Goal: Task Accomplishment & Management: Manage account settings

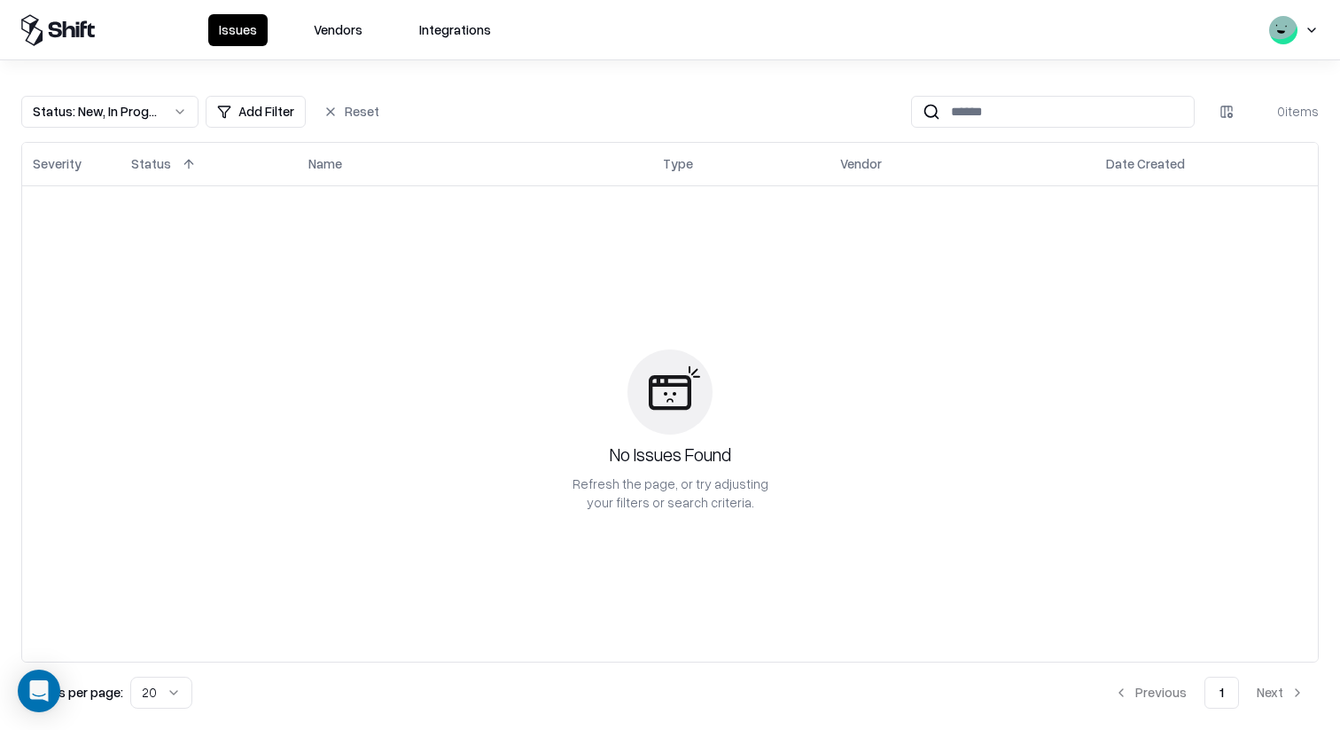
click at [346, 26] on button "Vendors" at bounding box center [338, 30] width 70 height 32
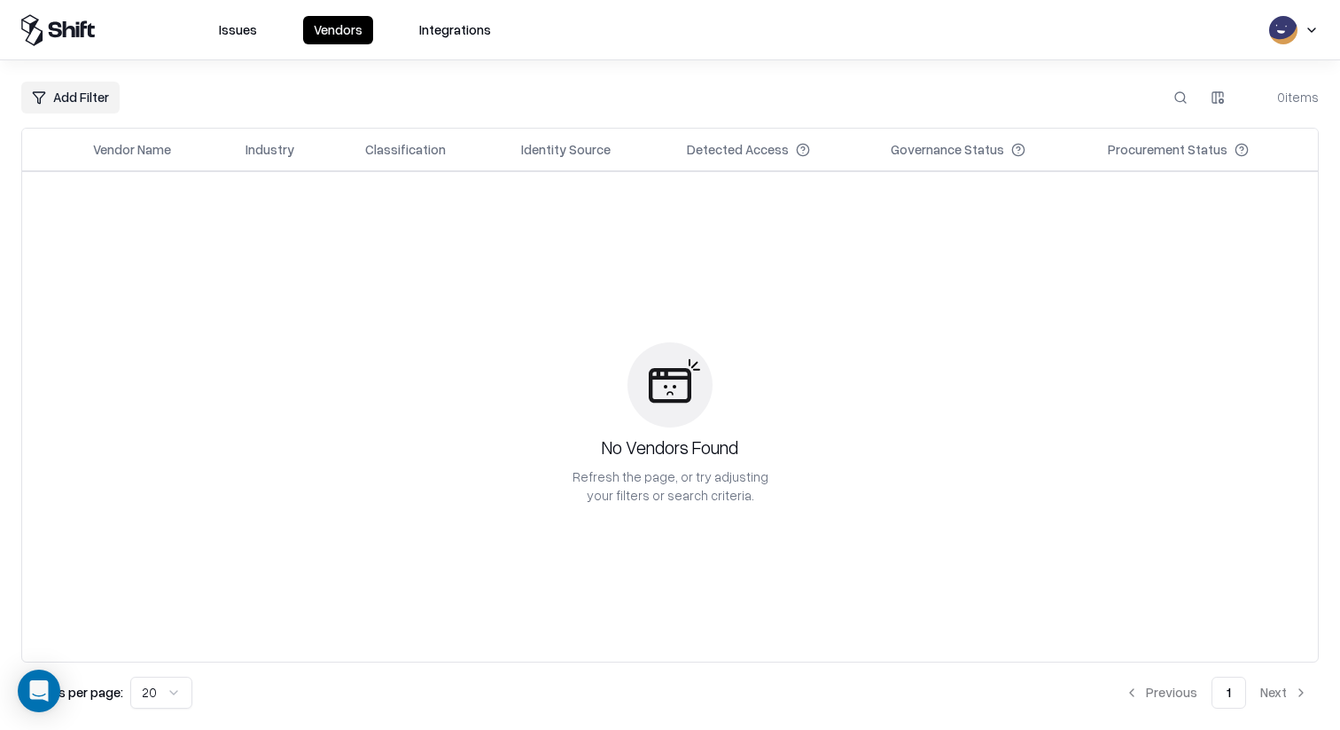
click at [1173, 84] on button at bounding box center [1181, 98] width 32 height 32
click at [824, 111] on div "Add Filter 0 items" at bounding box center [670, 98] width 1298 height 32
click at [481, 30] on button "Integrations" at bounding box center [455, 30] width 93 height 28
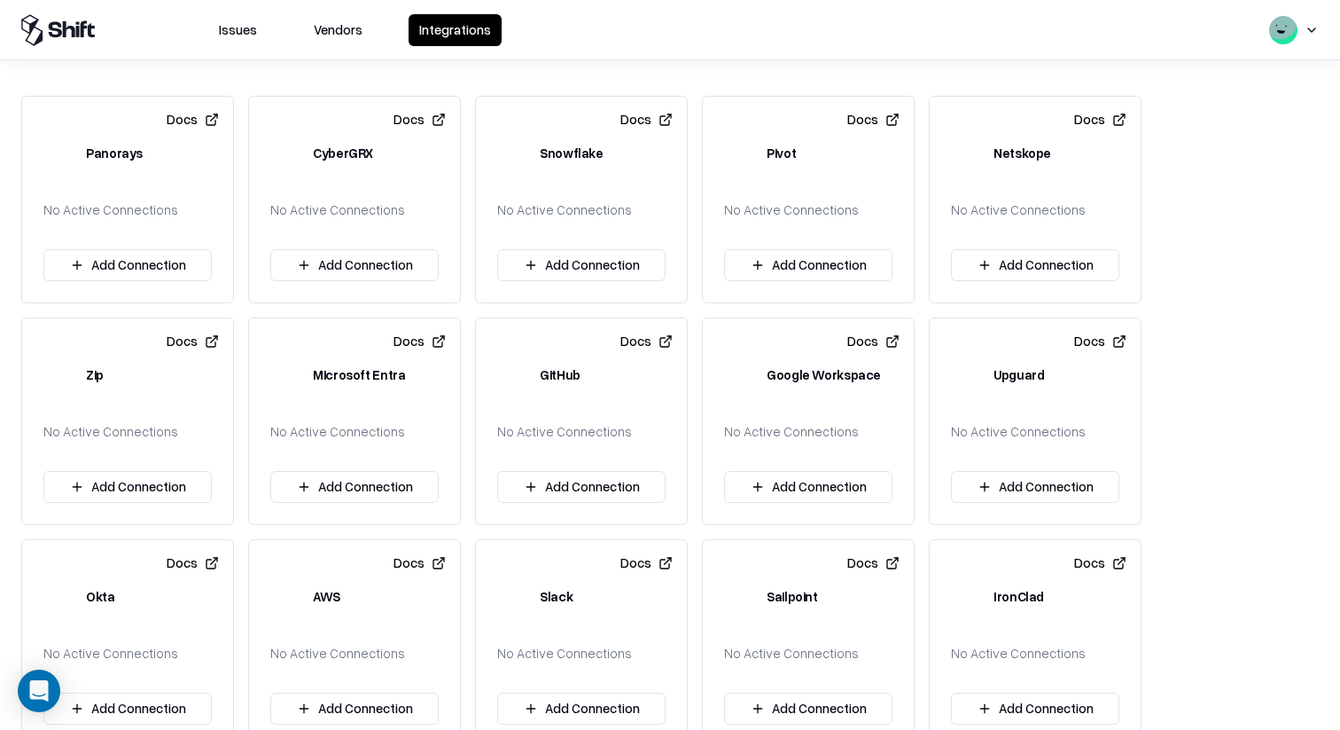
click at [336, 36] on button "Vendors" at bounding box center [338, 30] width 70 height 32
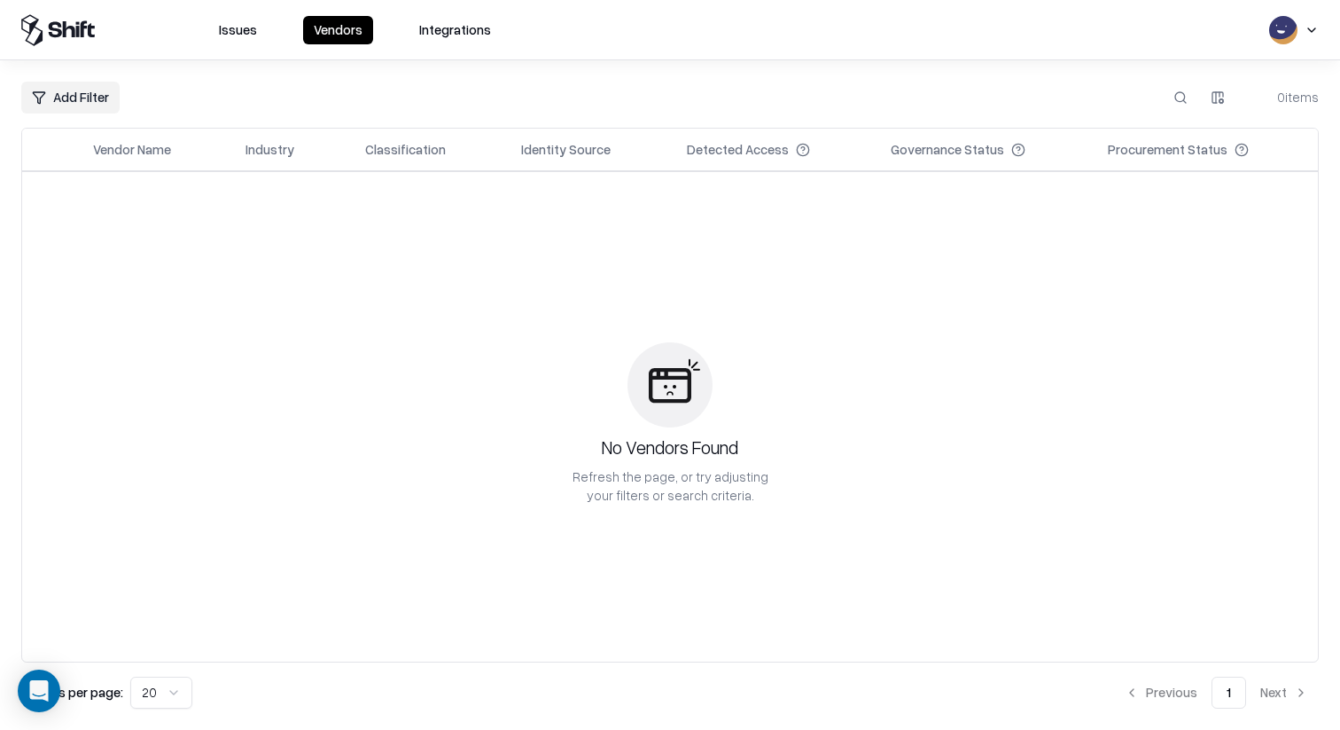
click at [1147, 108] on div "Add Filter 0 items" at bounding box center [670, 98] width 1298 height 32
click at [232, 32] on button "Issues" at bounding box center [237, 30] width 59 height 28
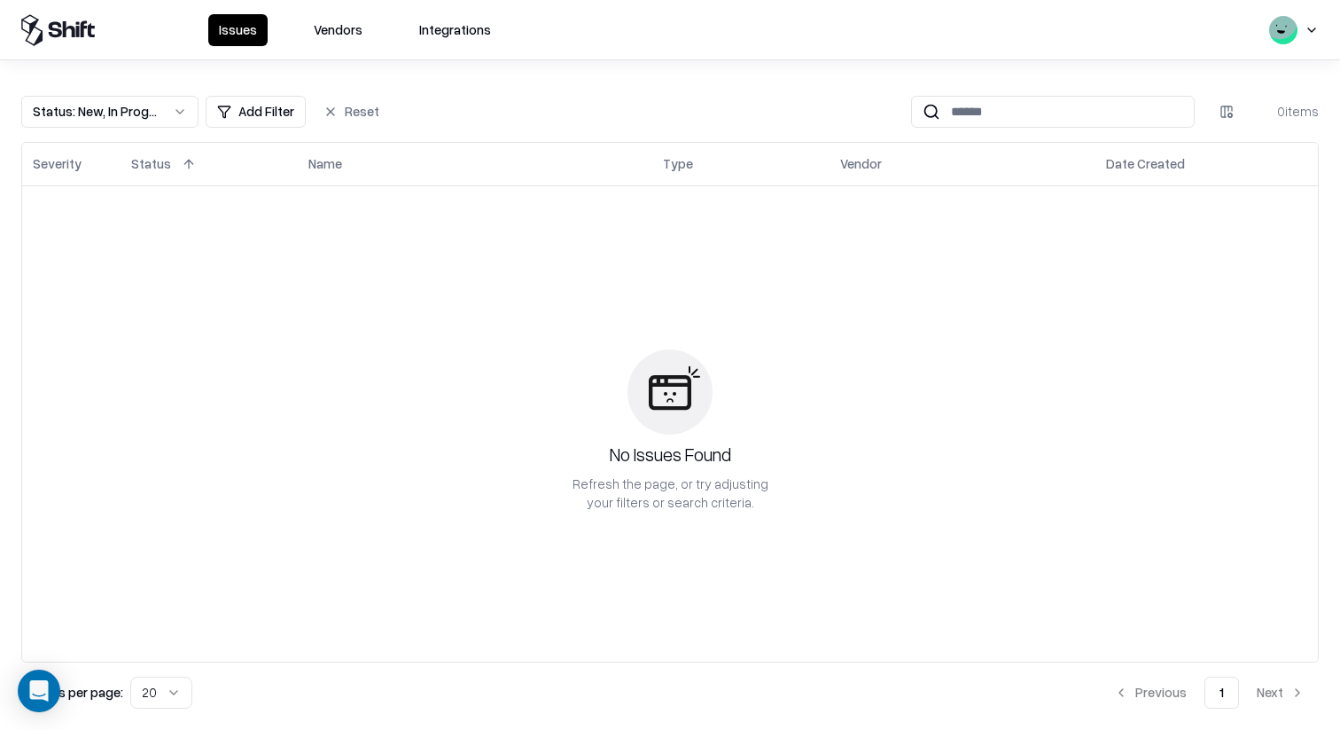
click at [339, 36] on button "Vendors" at bounding box center [338, 30] width 70 height 32
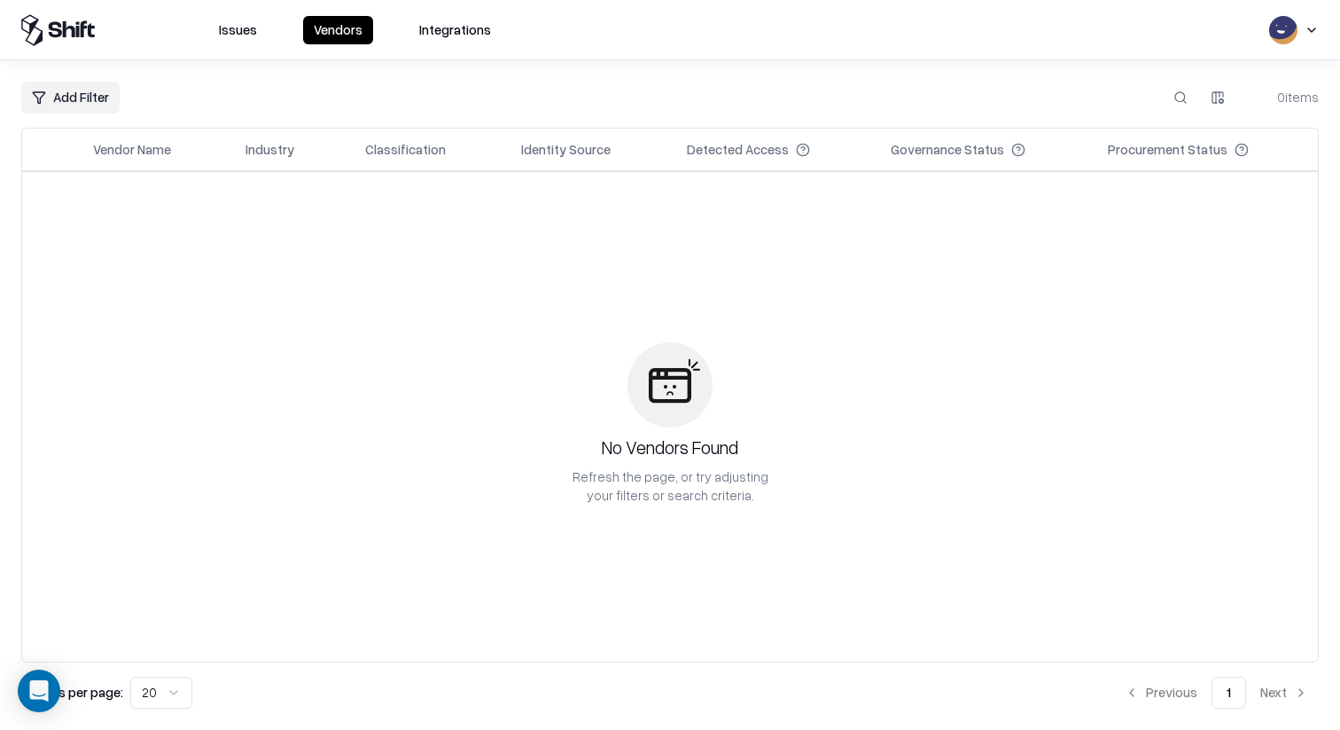
click at [1149, 104] on div "Add Filter 0 items" at bounding box center [670, 98] width 1298 height 32
click at [1269, 23] on html "Issues Vendors Integrations Add Filter 0 items Vendor Name Industry Classificat…" at bounding box center [670, 365] width 1340 height 730
click at [1278, 23] on html "Issues Vendors Integrations Add Filter 0 items Vendor Name Industry Classificat…" at bounding box center [670, 365] width 1340 height 730
click at [1199, 116] on div "Log out" at bounding box center [1272, 113] width 294 height 29
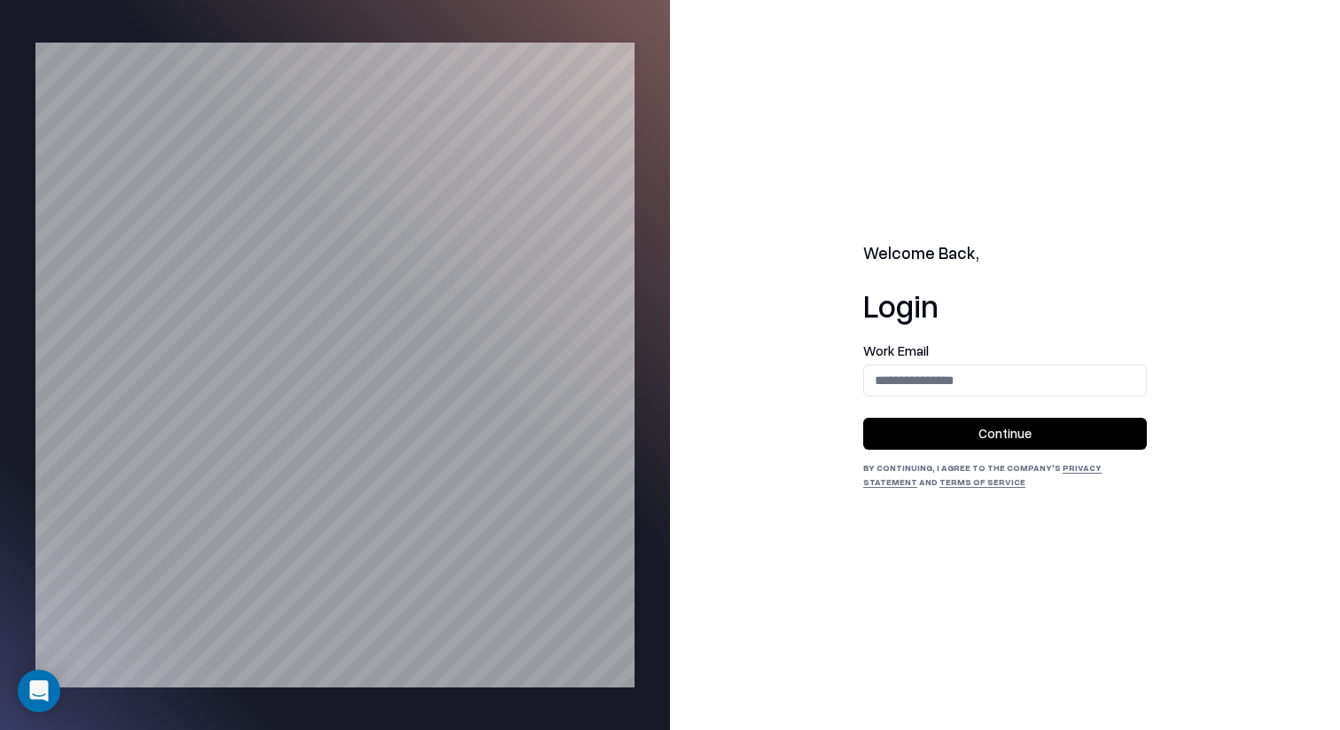
click at [972, 399] on form "Work Email Continue" at bounding box center [1005, 396] width 284 height 105
click at [980, 379] on input "email" at bounding box center [1005, 379] width 282 height 33
type input "**********"
click at [1027, 418] on button "Continue" at bounding box center [1005, 434] width 284 height 32
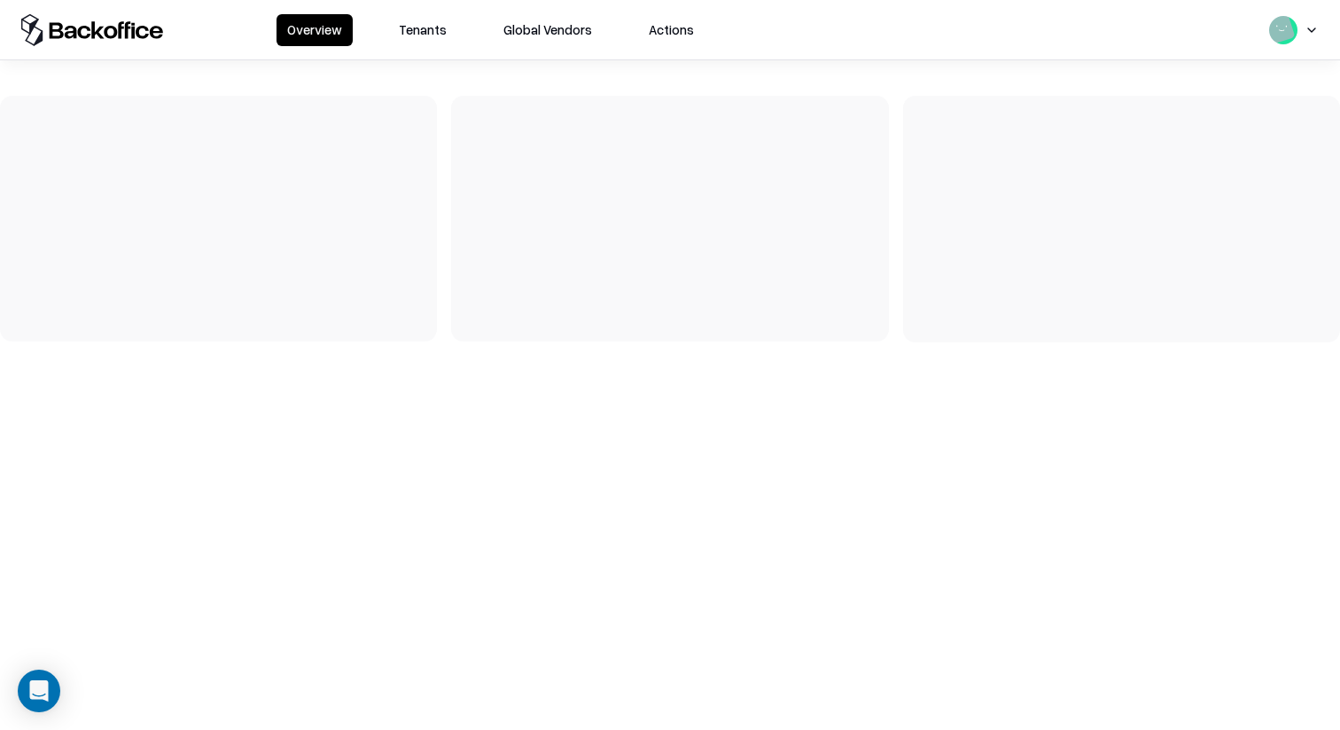
click at [412, 30] on button "Tenants" at bounding box center [422, 30] width 69 height 32
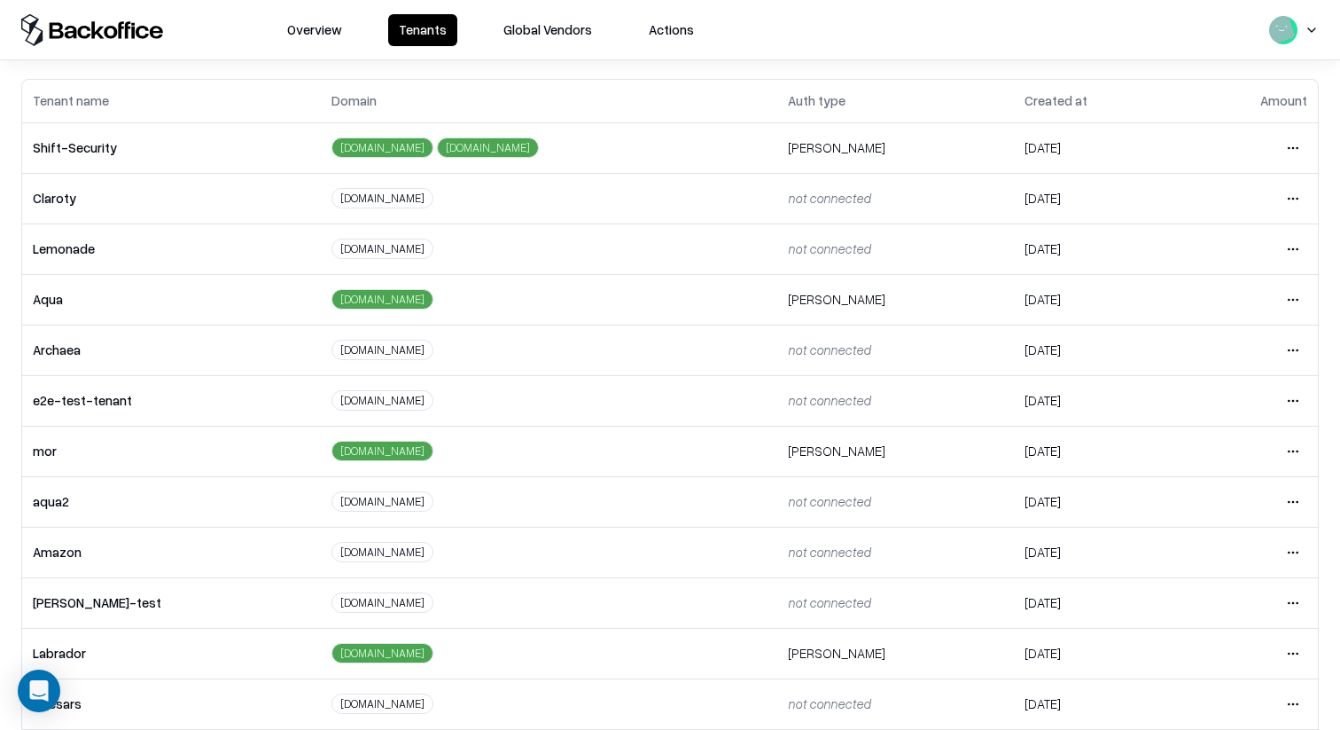
scroll to position [68, 0]
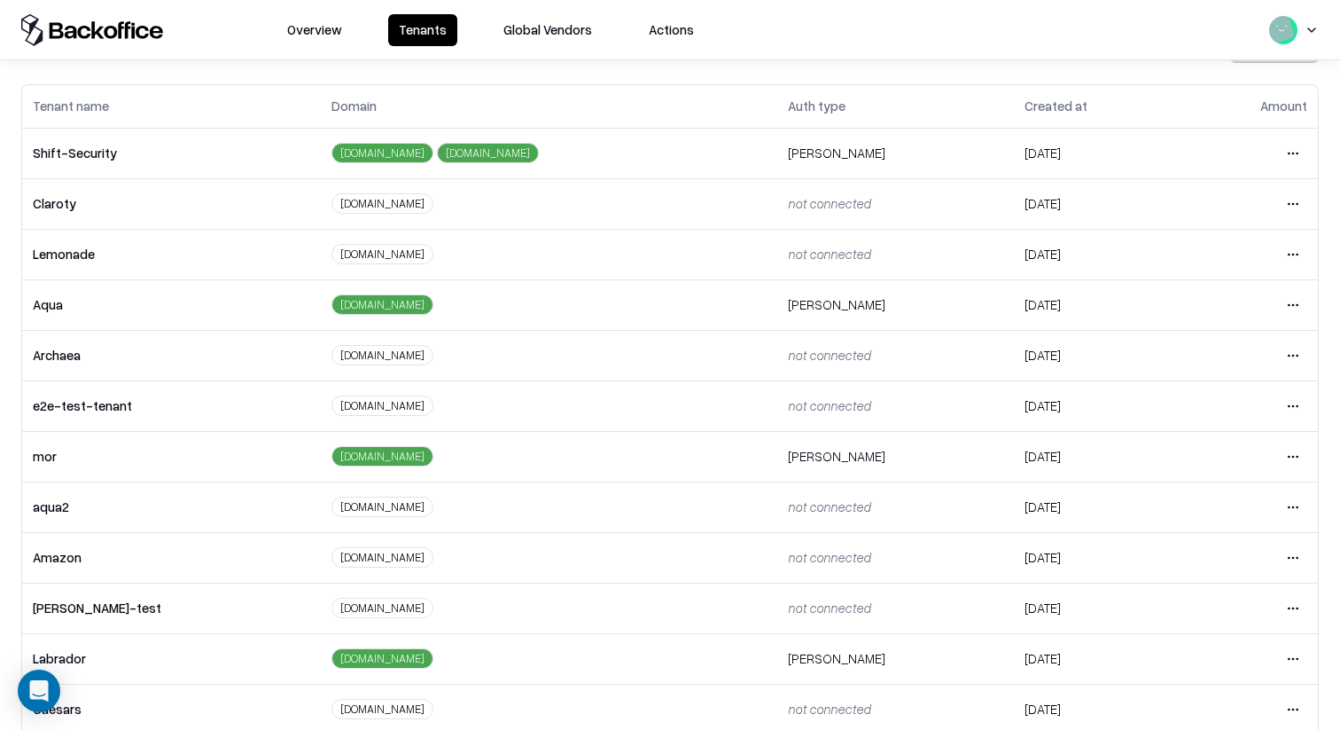
click at [48, 491] on td "aqua2" at bounding box center [171, 506] width 299 height 51
click at [48, 500] on td "aqua2" at bounding box center [171, 506] width 299 height 51
copy td "aqua2"
click at [1281, 36] on html "Overview Tenants Global Vendors Actions Tenants Add Tenant Tenant name Domain A…" at bounding box center [670, 365] width 1340 height 730
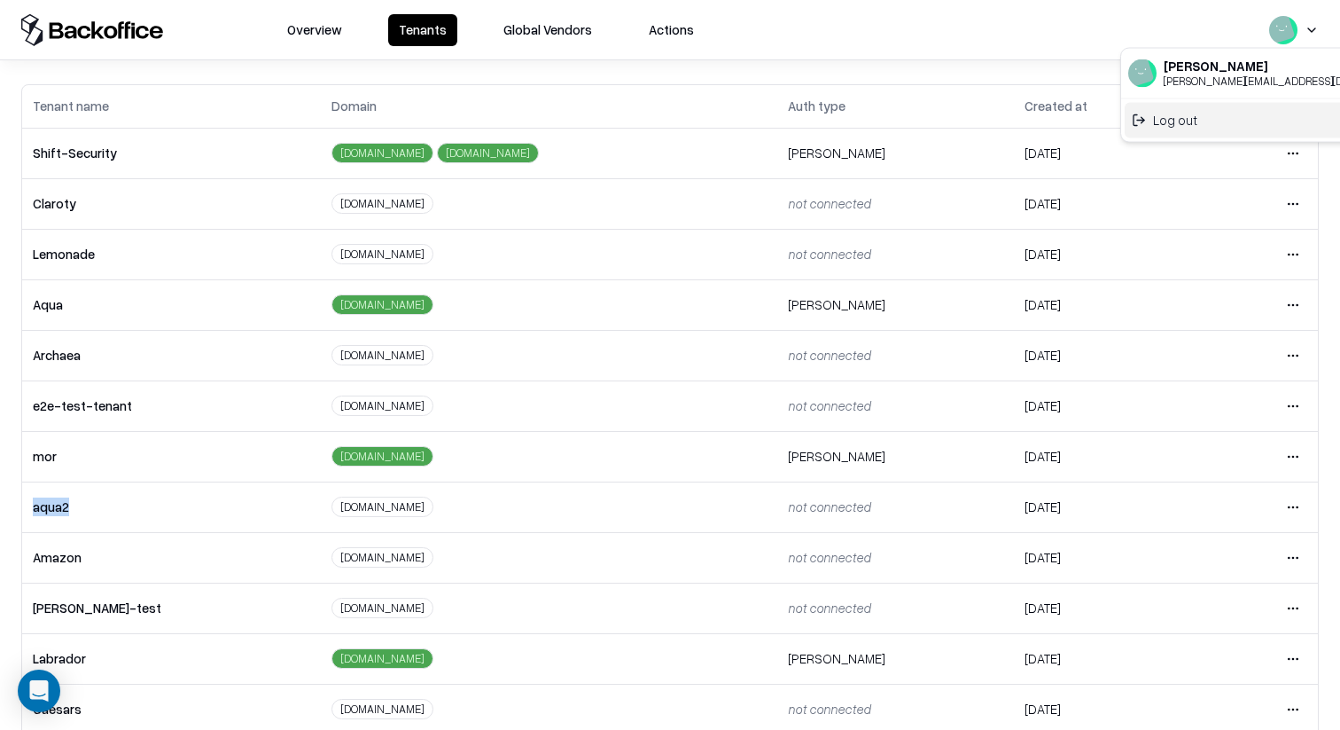
click at [1191, 119] on div "Log out" at bounding box center [1272, 119] width 294 height 35
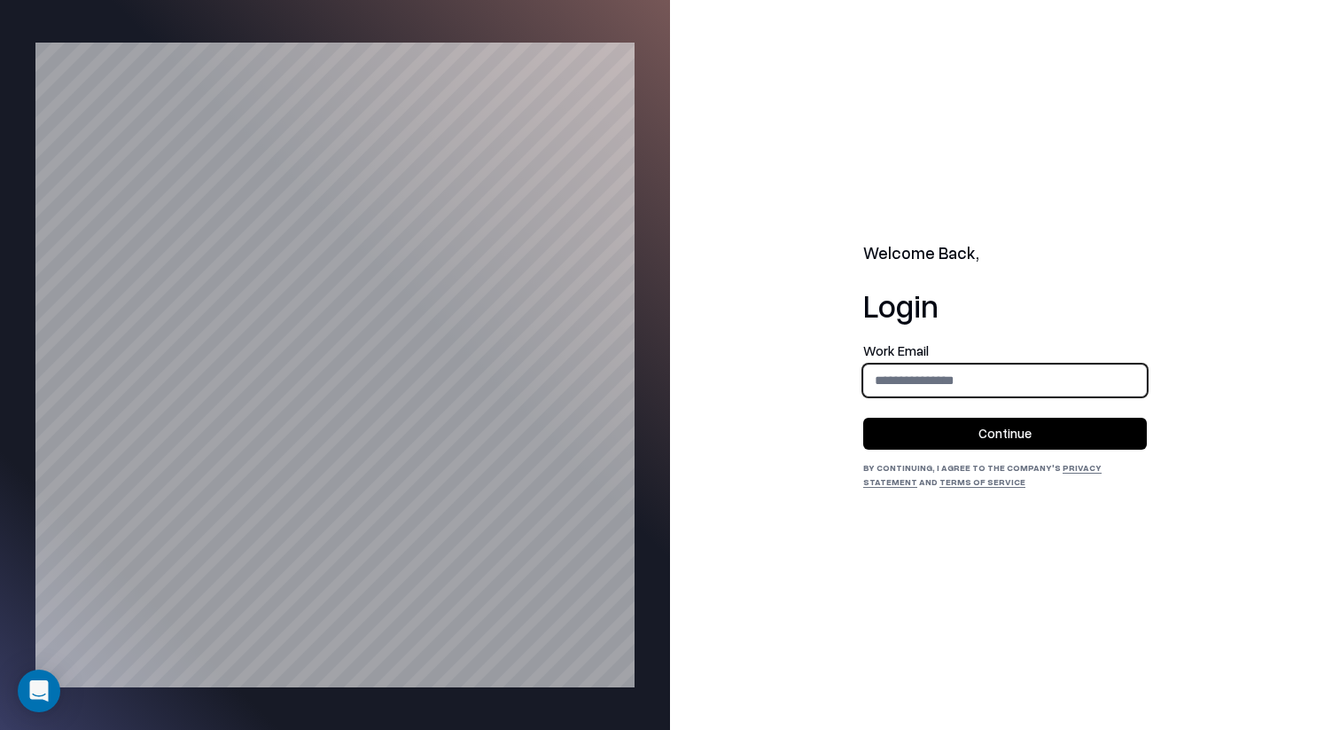
click at [994, 381] on input "email" at bounding box center [1005, 379] width 282 height 33
type input "**********"
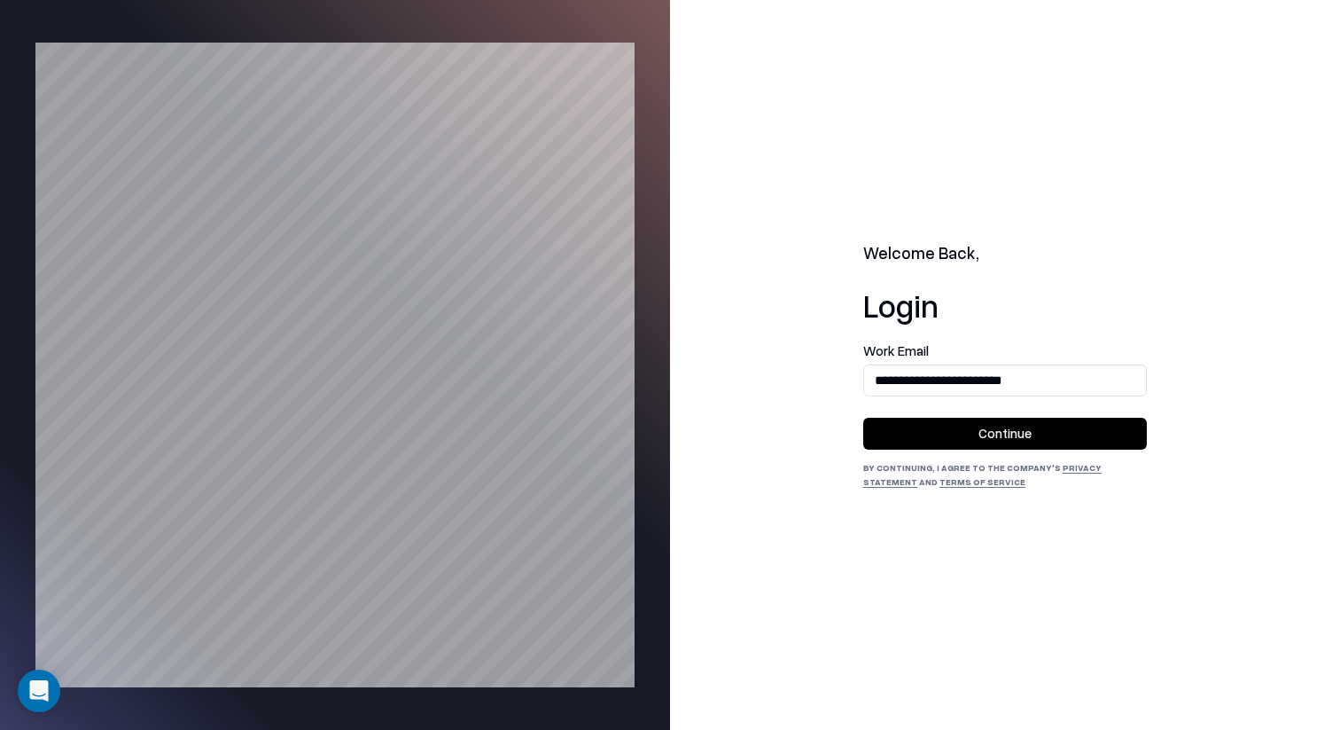
click at [1019, 434] on button "Continue" at bounding box center [1005, 434] width 284 height 32
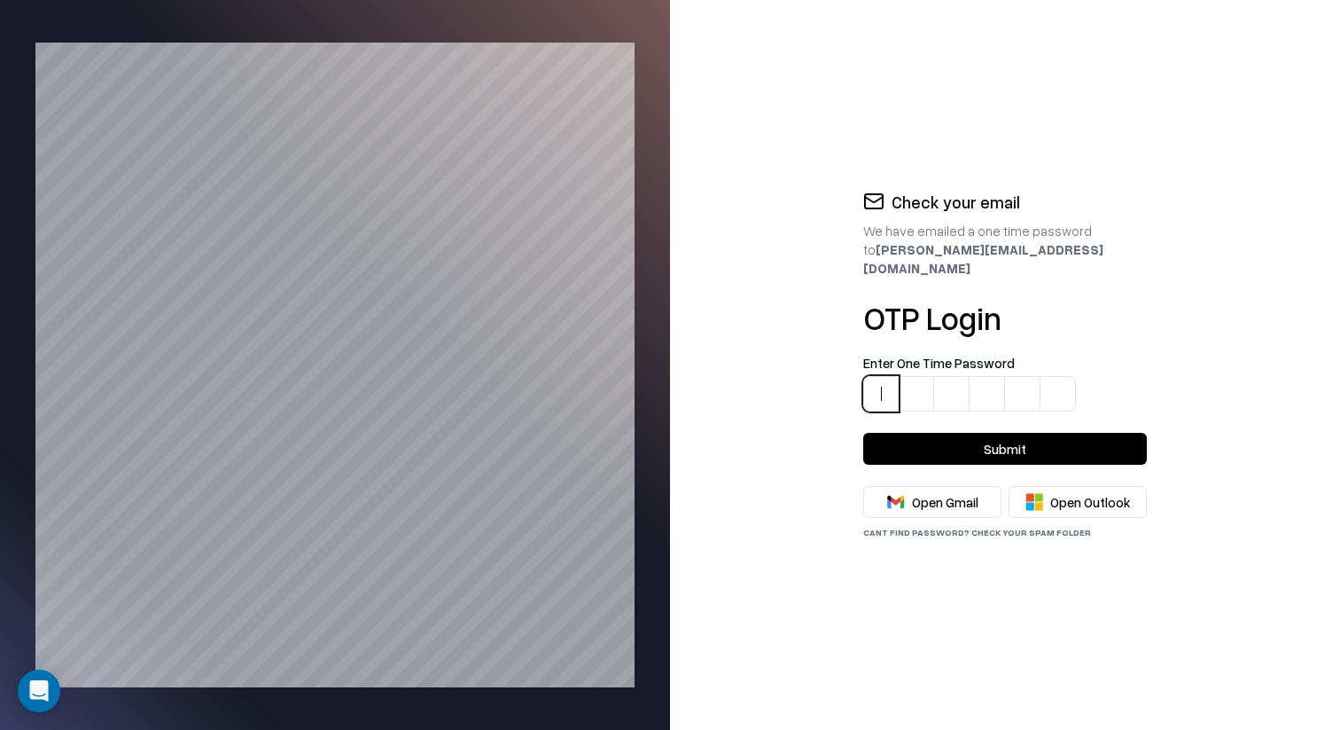
click at [869, 387] on input at bounding box center [1022, 384] width 319 height 56
paste input "******"
type input "******"
click at [895, 419] on form "Enter One Time Password 9 6 0 1 3 2 ****** Submit" at bounding box center [1005, 410] width 284 height 109
click at [895, 433] on button "Submit" at bounding box center [1005, 449] width 284 height 32
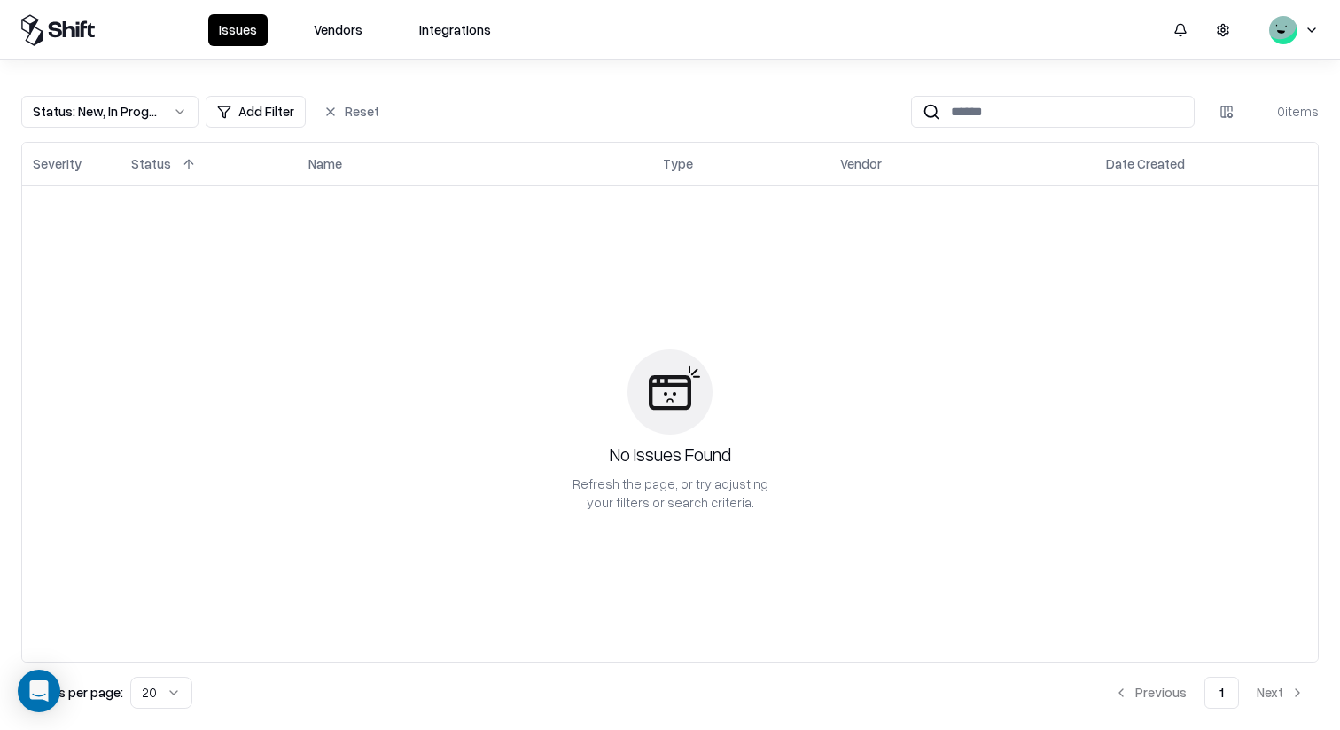
click at [344, 27] on button "Vendors" at bounding box center [338, 30] width 70 height 32
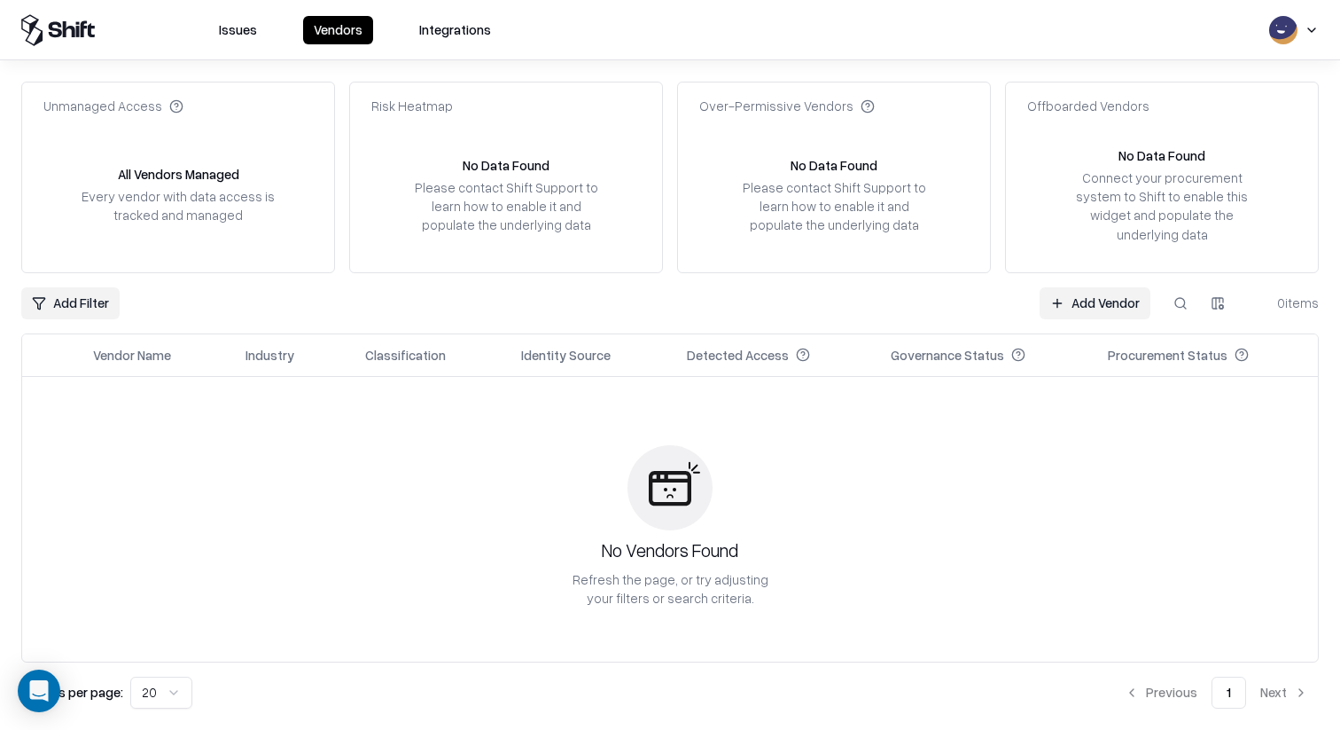
click at [1099, 297] on link "Add Vendor" at bounding box center [1095, 303] width 111 height 32
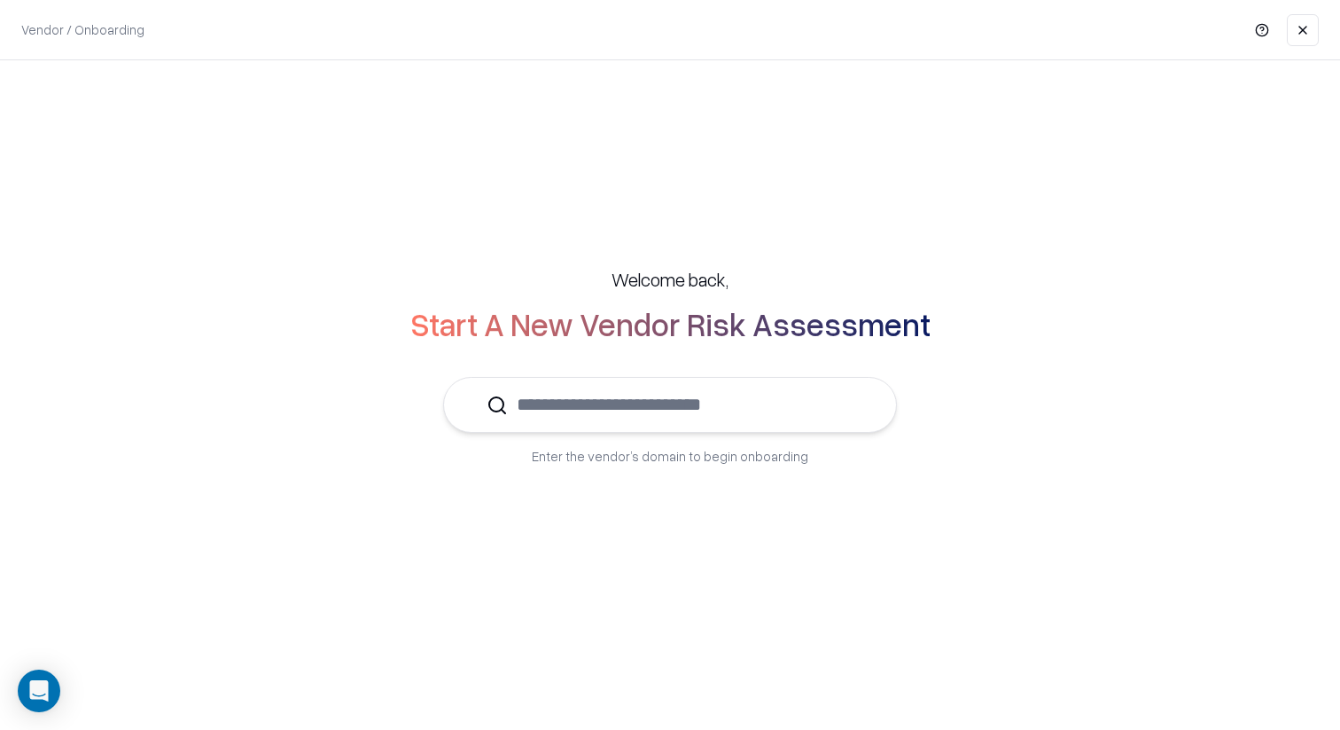
click at [655, 405] on input "text" at bounding box center [681, 405] width 346 height 54
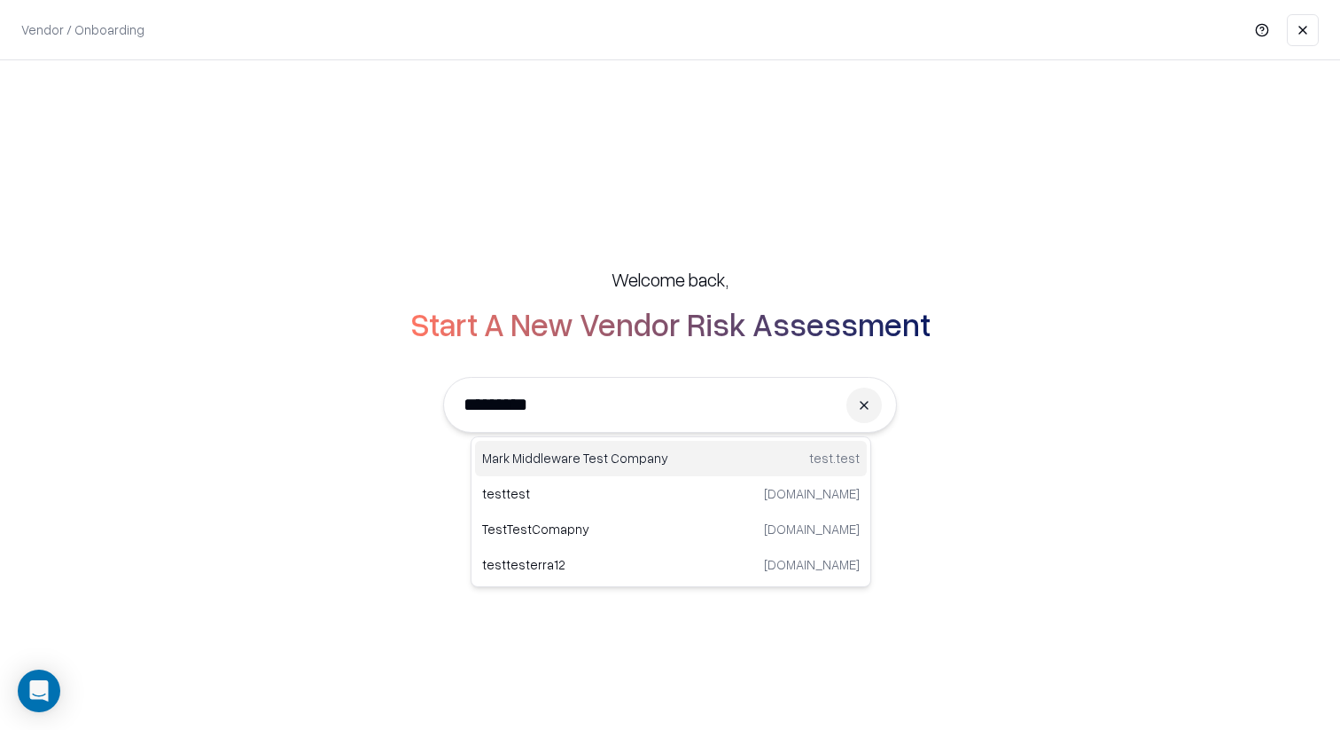
click at [553, 459] on p "Mark Middleware Test Company" at bounding box center [576, 458] width 189 height 19
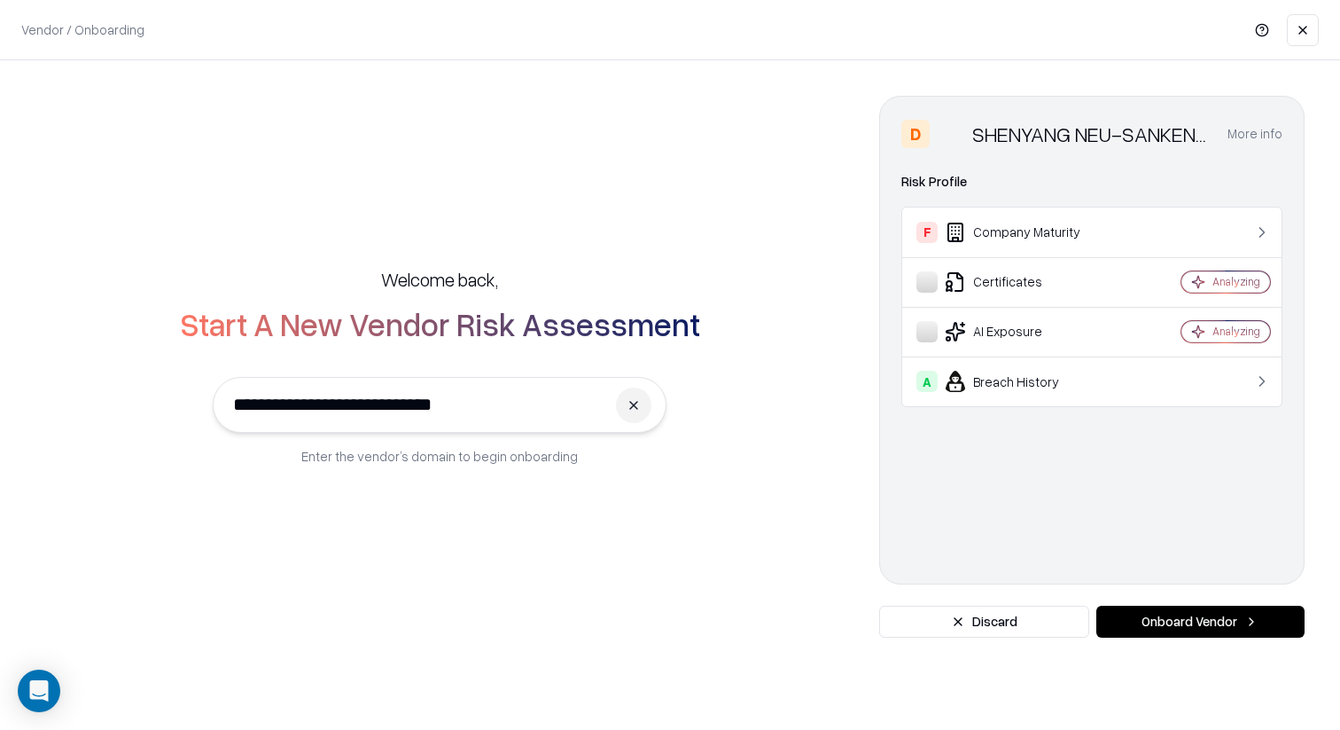
type input "**********"
click at [1184, 634] on button "Onboard Vendor" at bounding box center [1201, 621] width 208 height 32
